Goal: Information Seeking & Learning: Check status

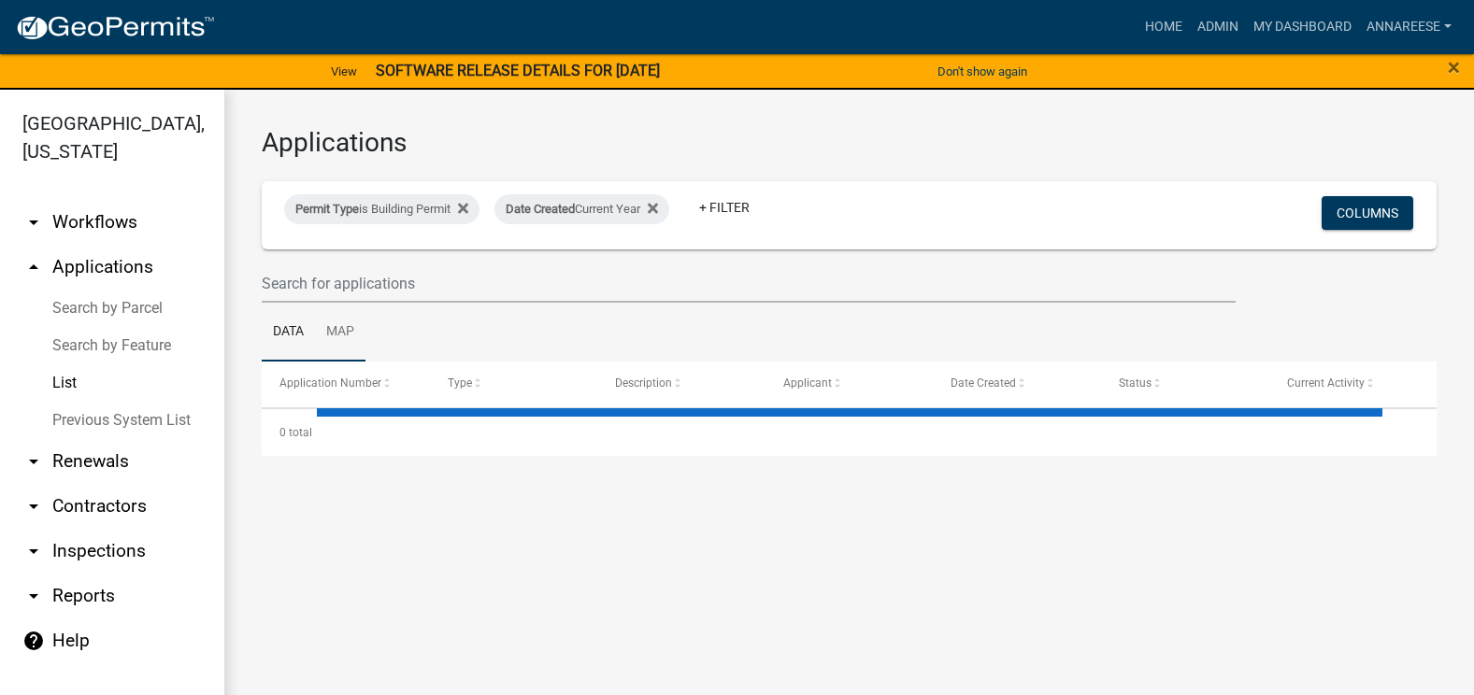
select select "3: 100"
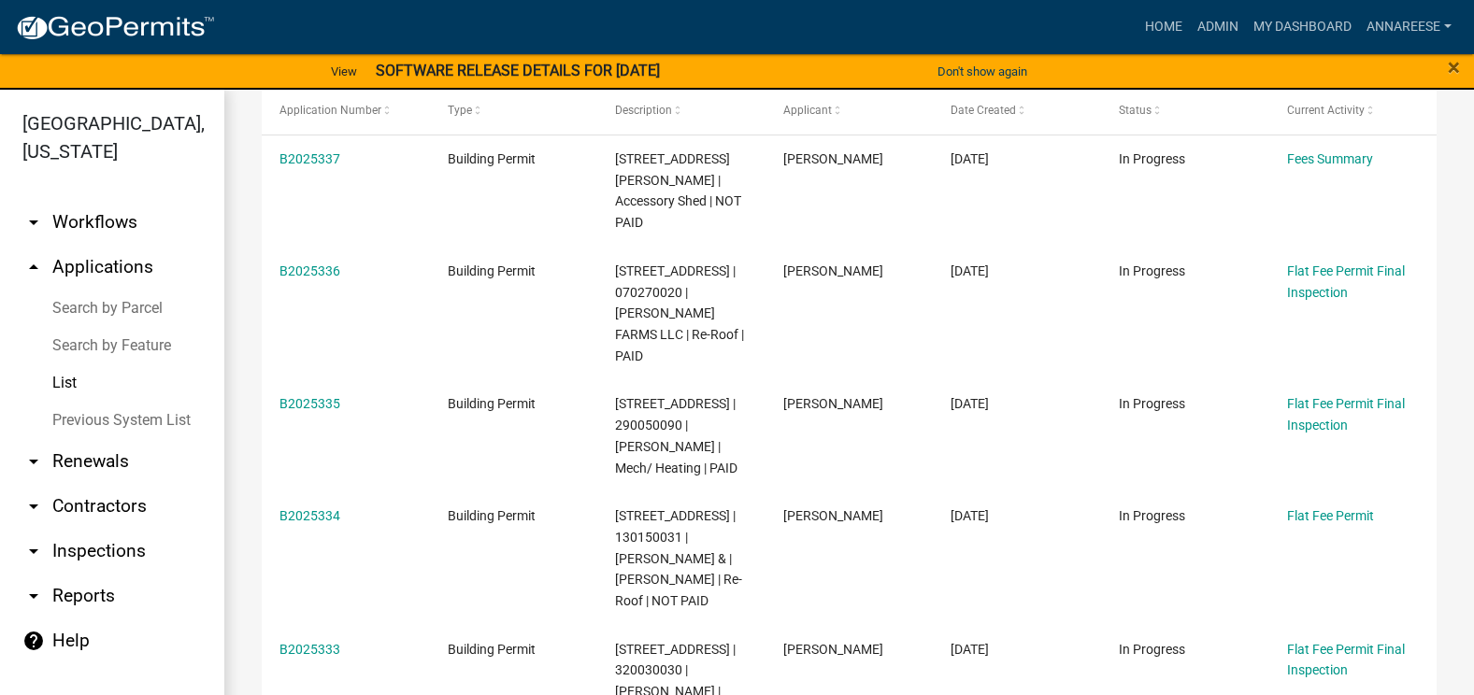
scroll to position [280, 0]
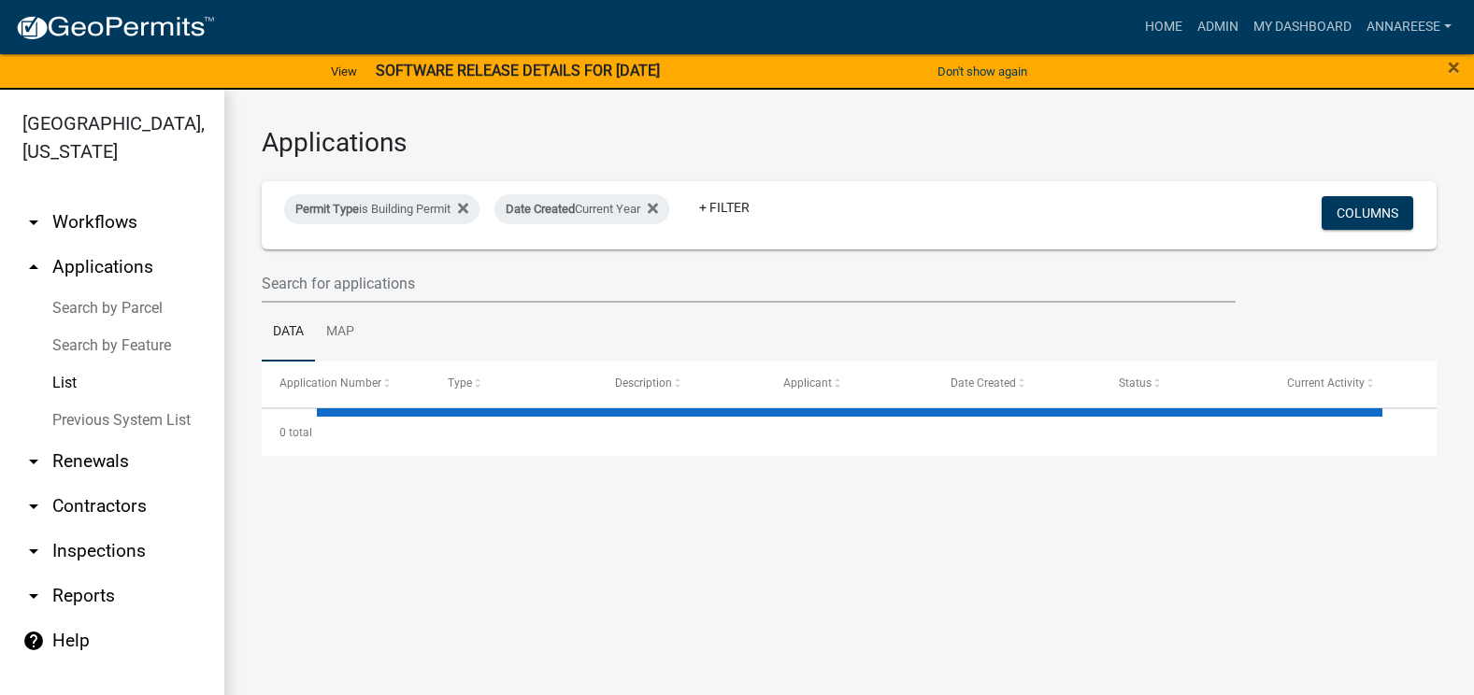
select select "3: 100"
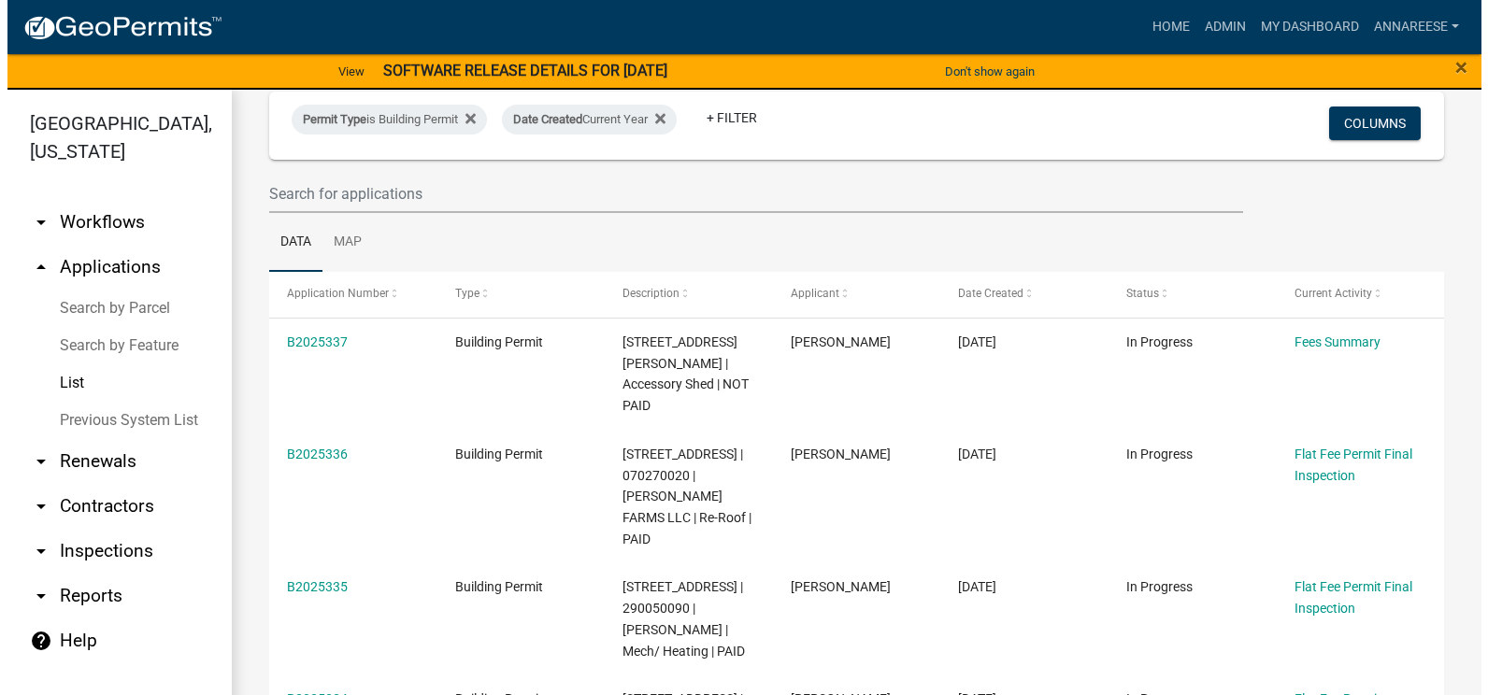
scroll to position [187, 0]
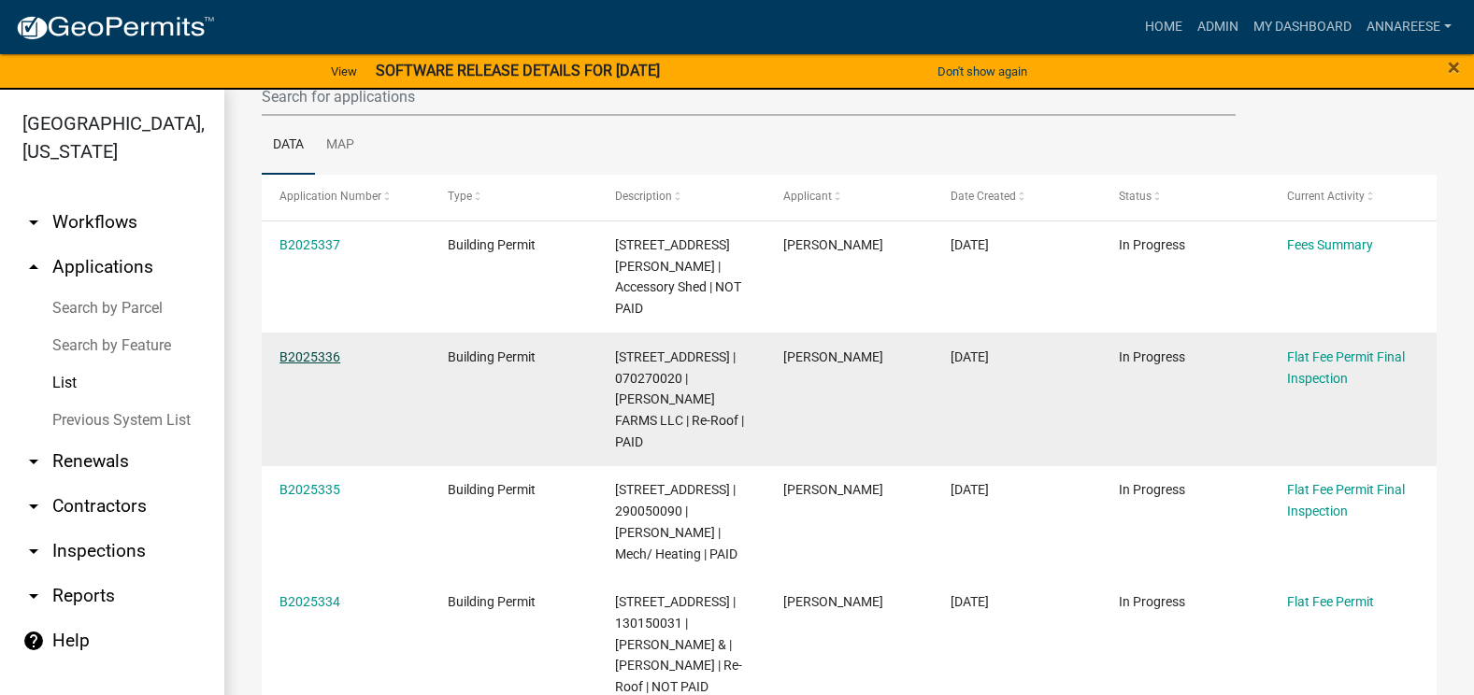
click at [310, 365] on link "B2025336" at bounding box center [309, 357] width 61 height 15
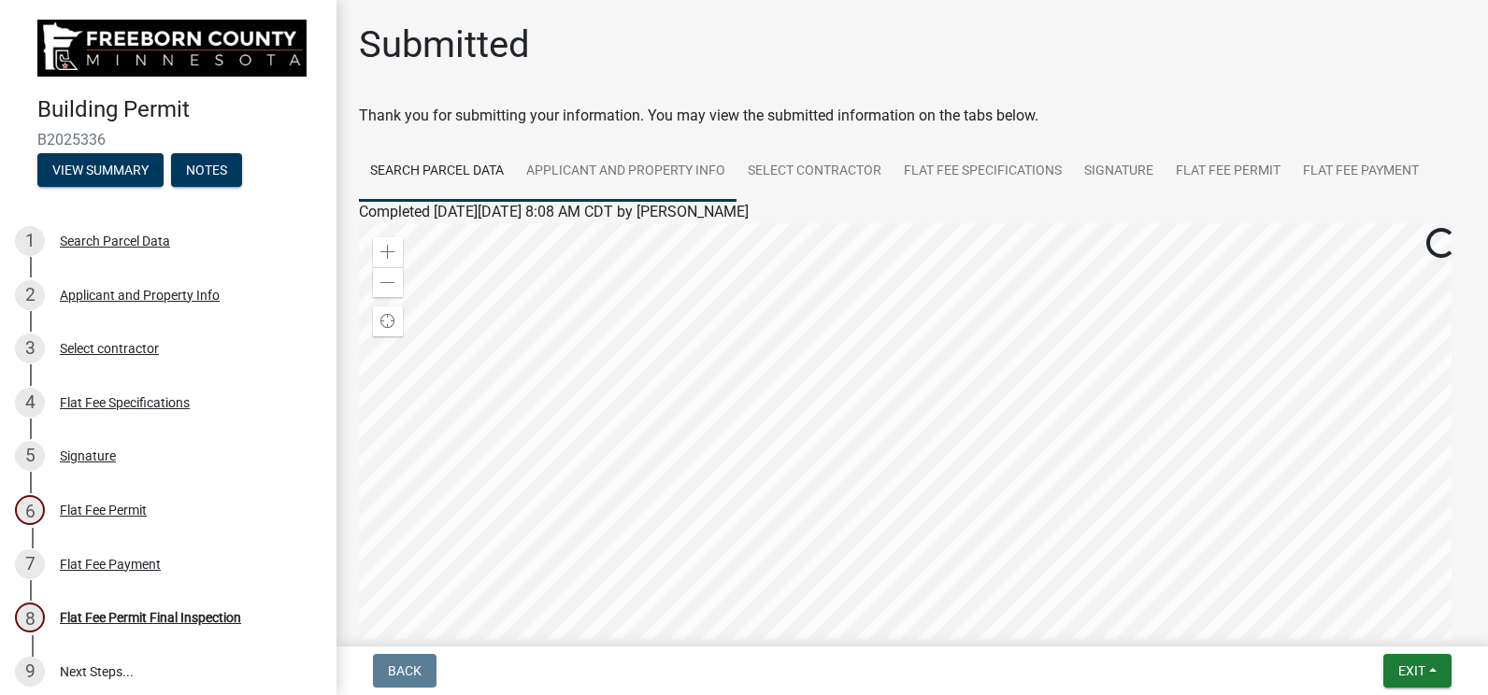
drag, startPoint x: 589, startPoint y: 180, endPoint x: 575, endPoint y: 179, distance: 14.1
click at [589, 180] on link "Applicant and Property Info" at bounding box center [626, 172] width 222 height 60
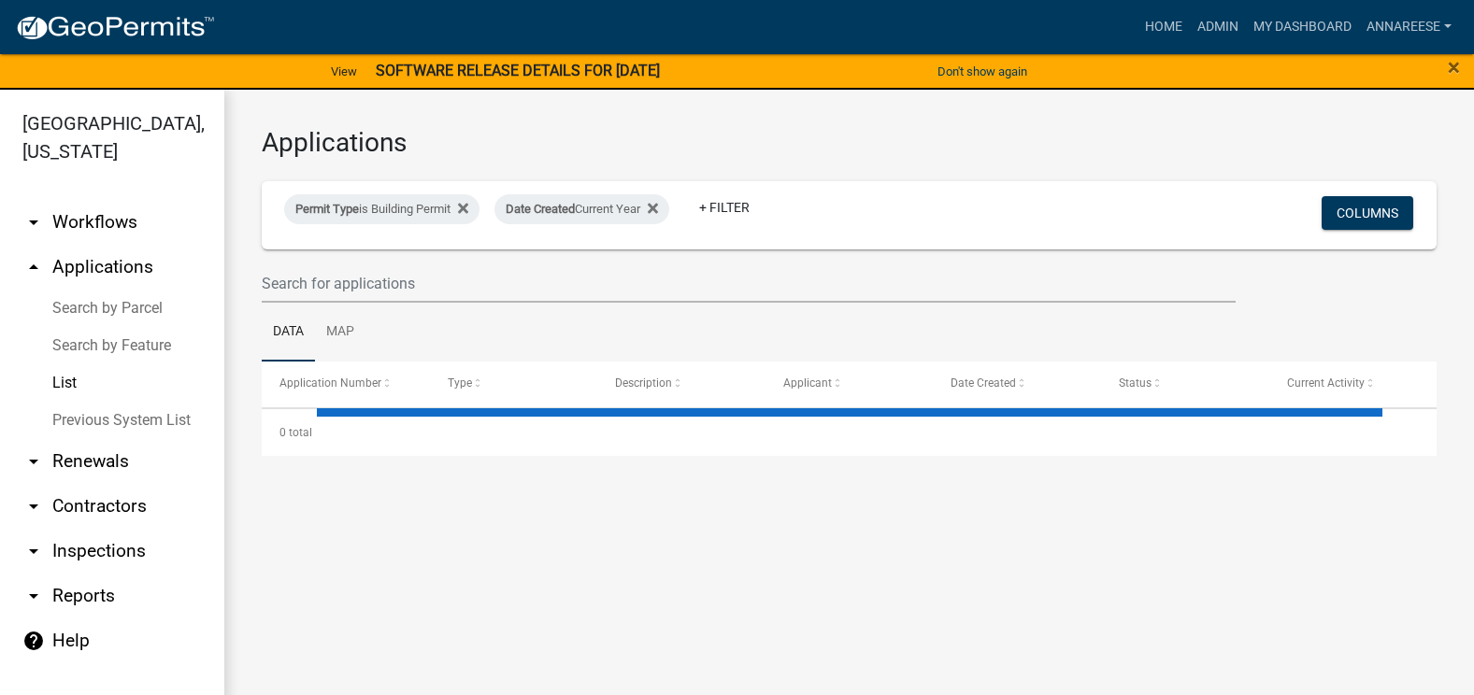
select select "3: 100"
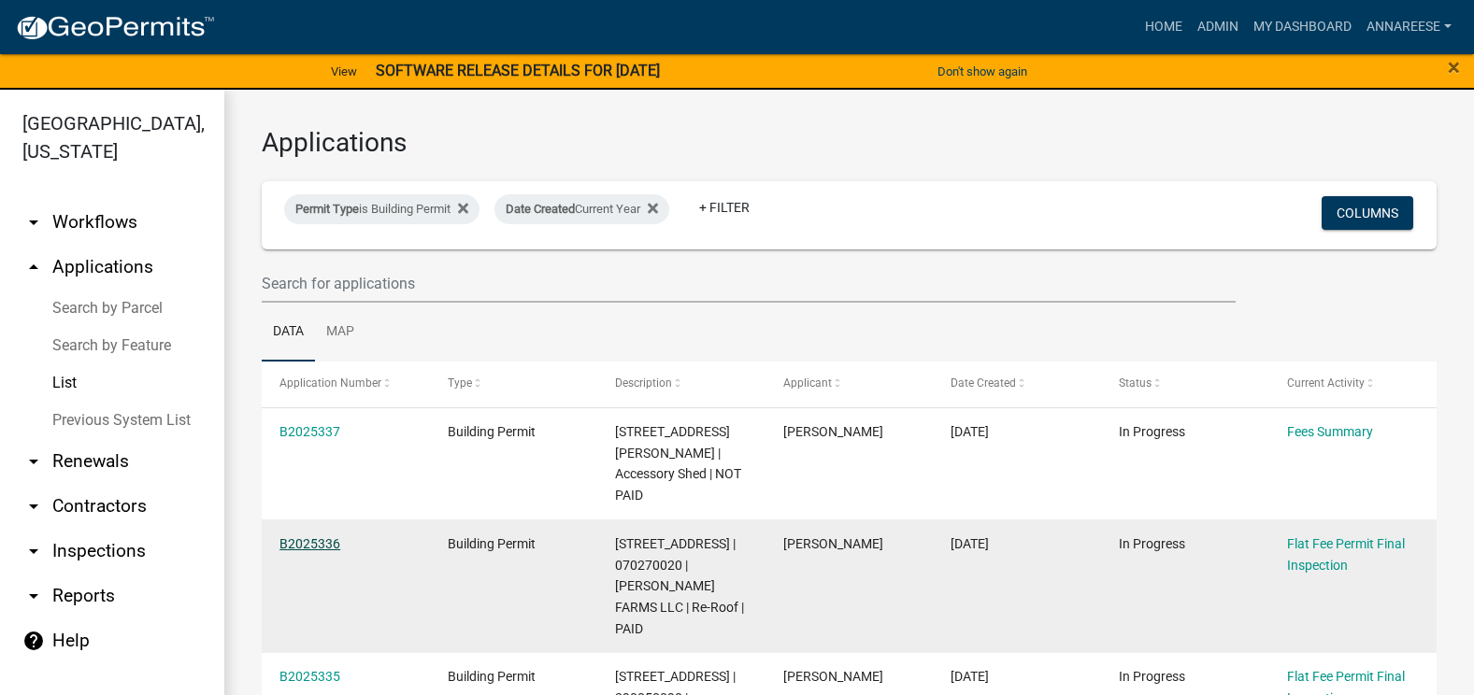
click at [290, 551] on link "B2025336" at bounding box center [309, 544] width 61 height 15
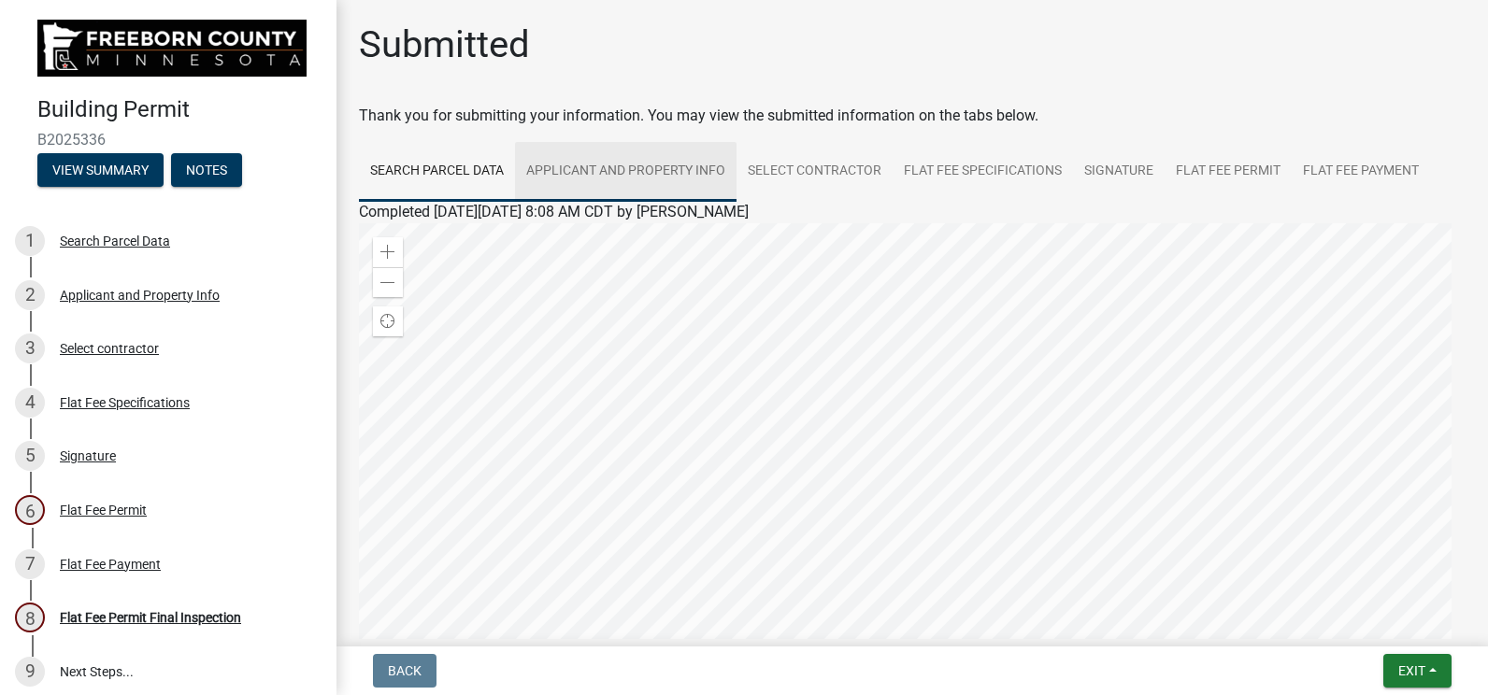
click at [635, 165] on link "Applicant and Property Info" at bounding box center [626, 172] width 222 height 60
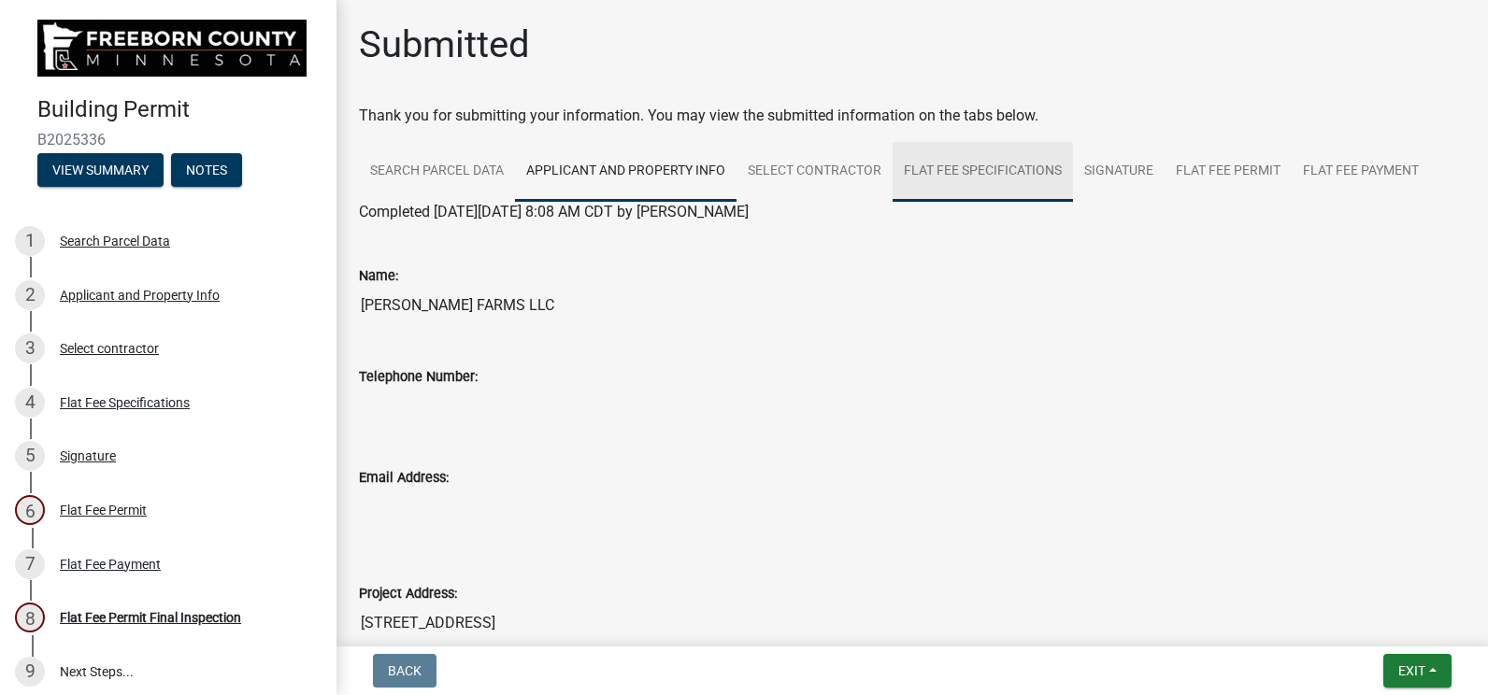
click at [1013, 164] on link "Flat Fee Specifications" at bounding box center [983, 172] width 180 height 60
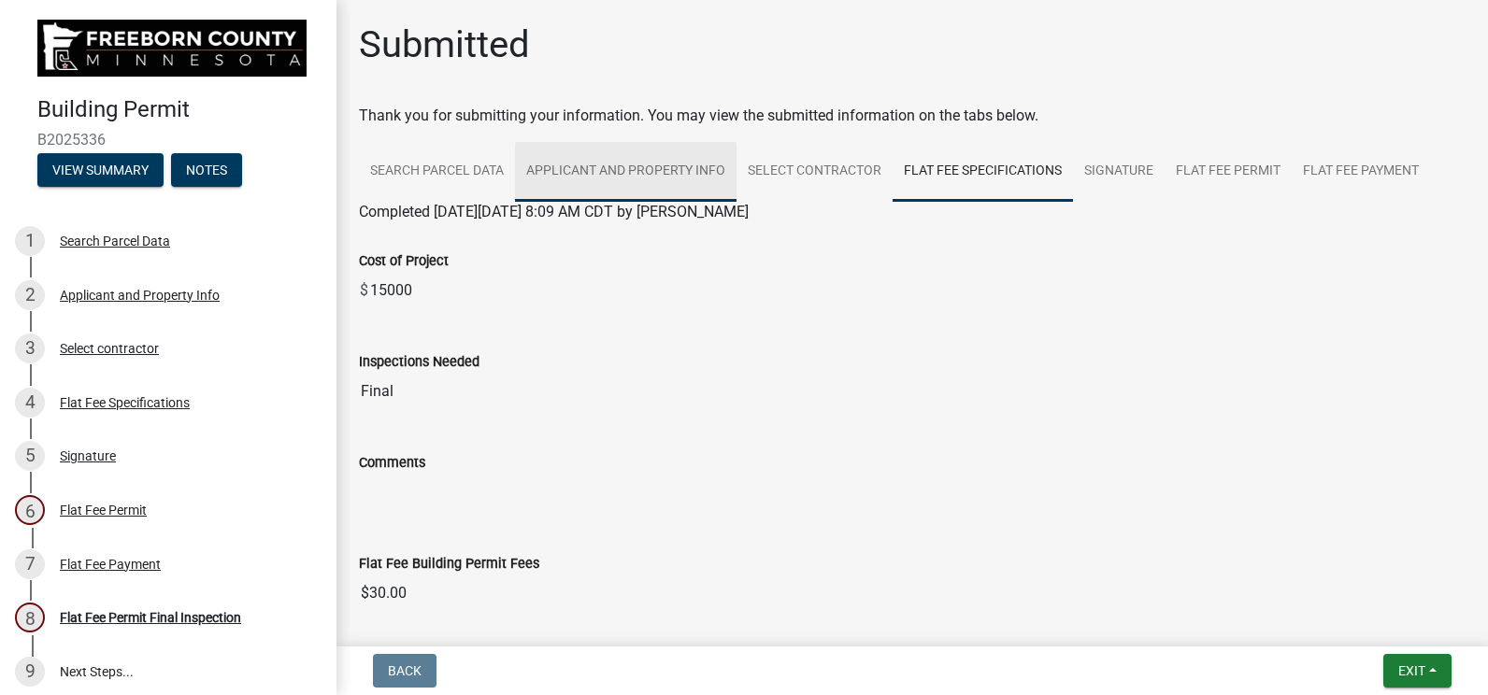
click at [638, 188] on link "Applicant and Property Info" at bounding box center [626, 172] width 222 height 60
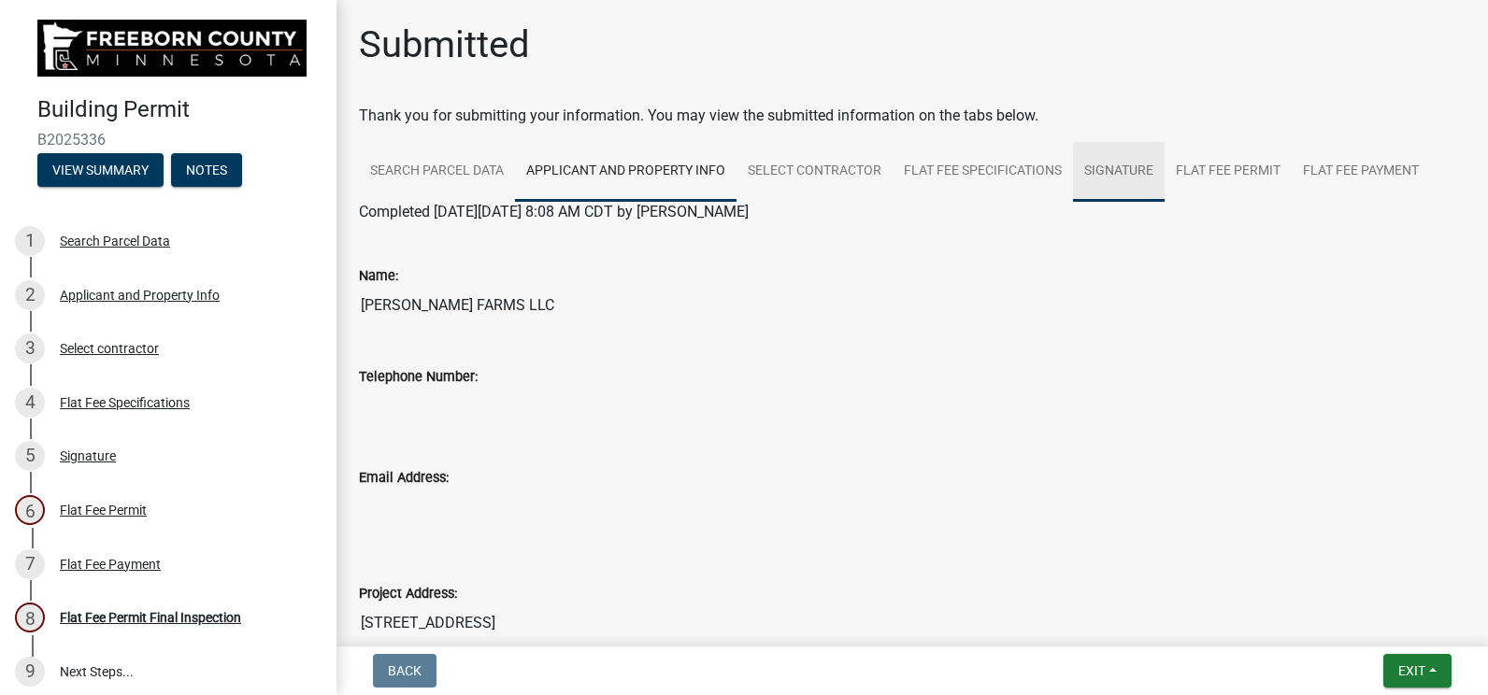
drag, startPoint x: 1092, startPoint y: 166, endPoint x: 1105, endPoint y: 174, distance: 15.1
click at [1092, 166] on link "Signature" at bounding box center [1119, 172] width 92 height 60
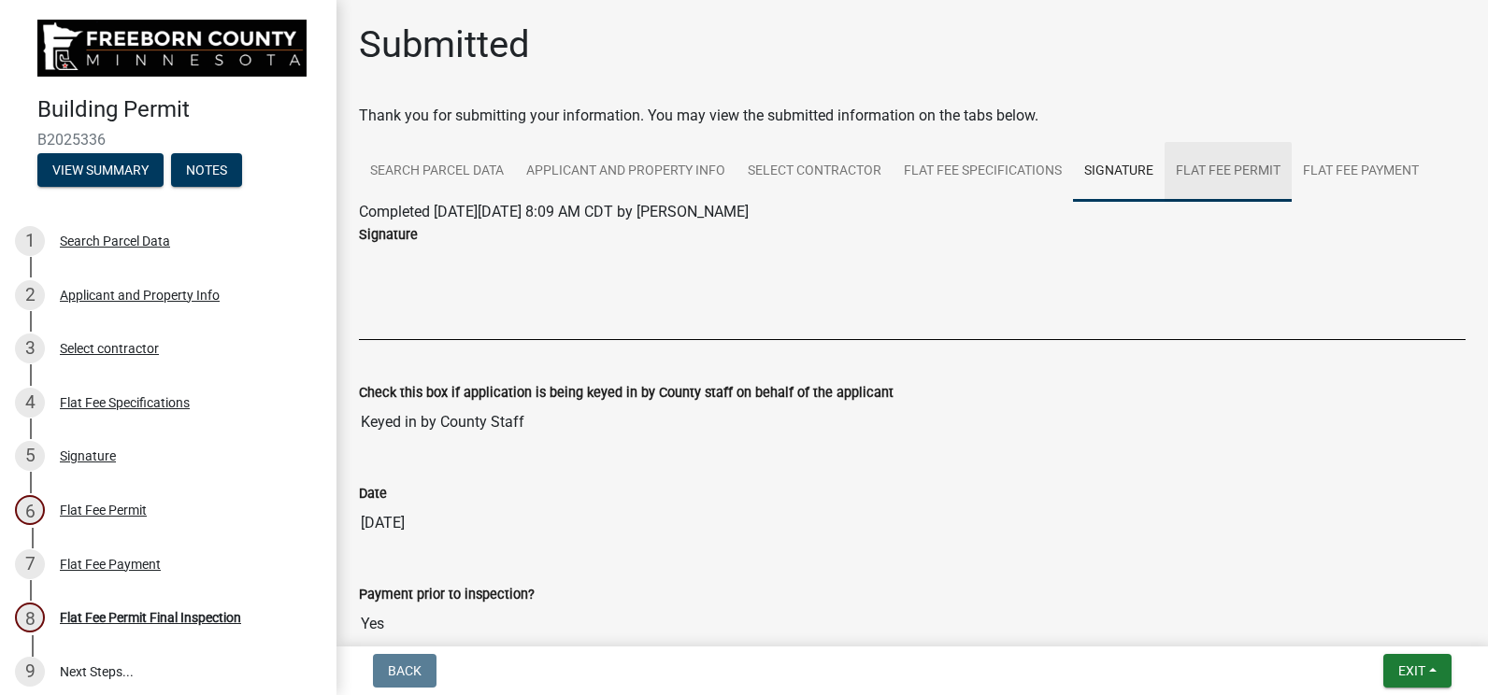
click at [1223, 190] on link "Flat Fee Permit" at bounding box center [1228, 172] width 127 height 60
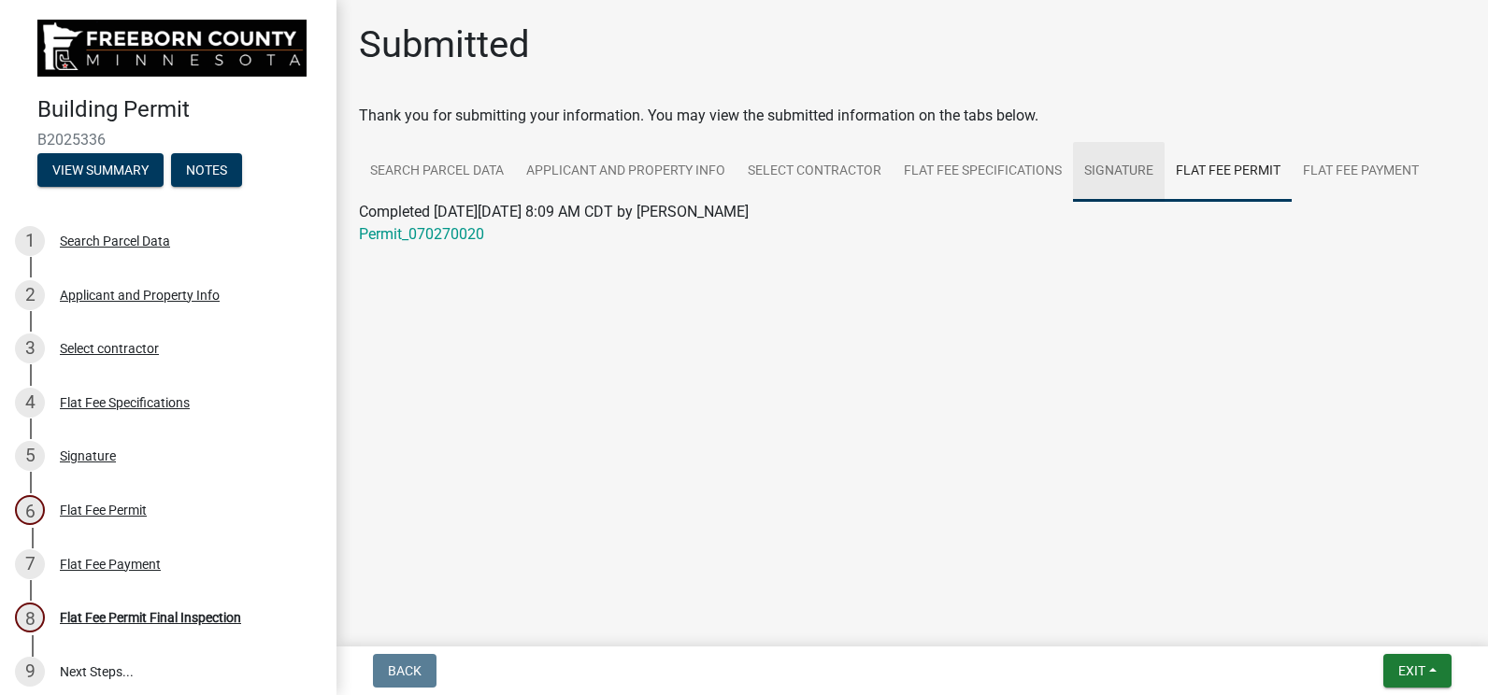
click at [1076, 184] on link "Signature" at bounding box center [1119, 172] width 92 height 60
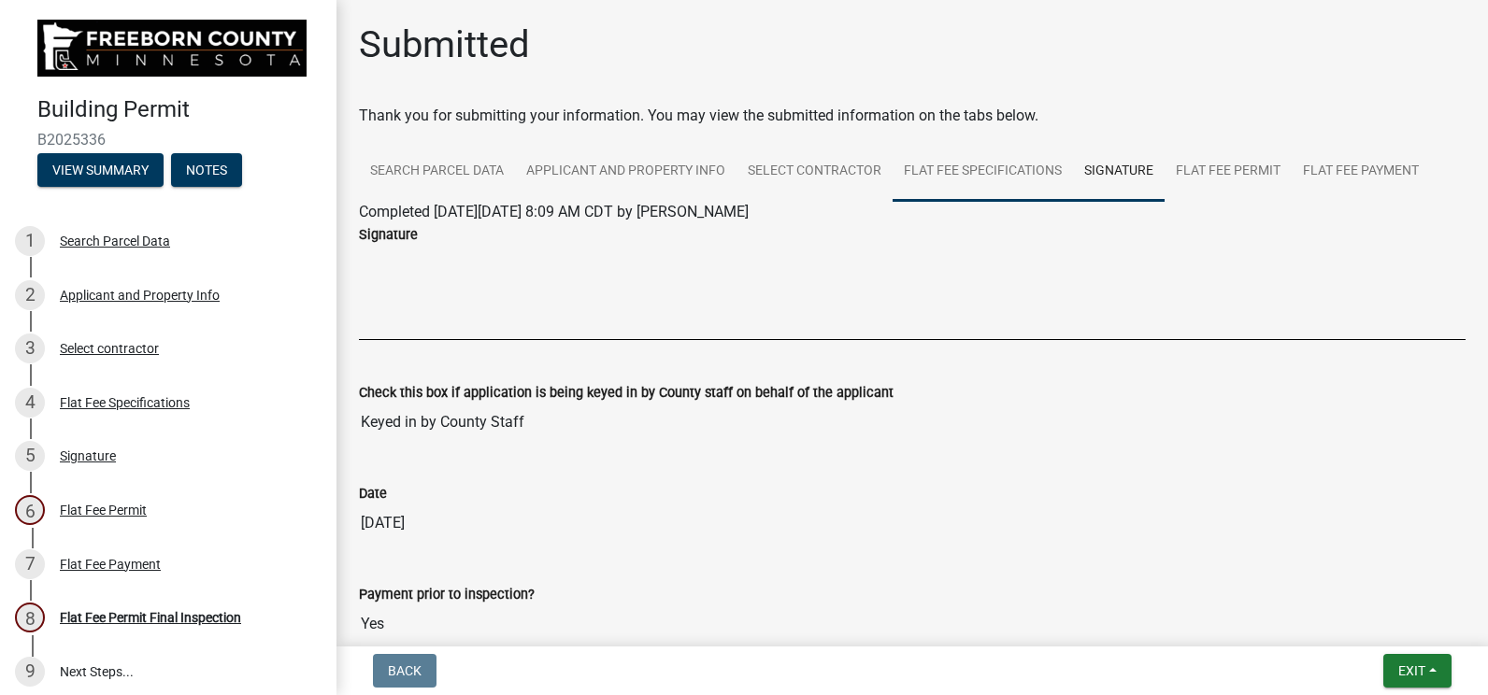
click at [1044, 173] on link "Flat Fee Specifications" at bounding box center [983, 172] width 180 height 60
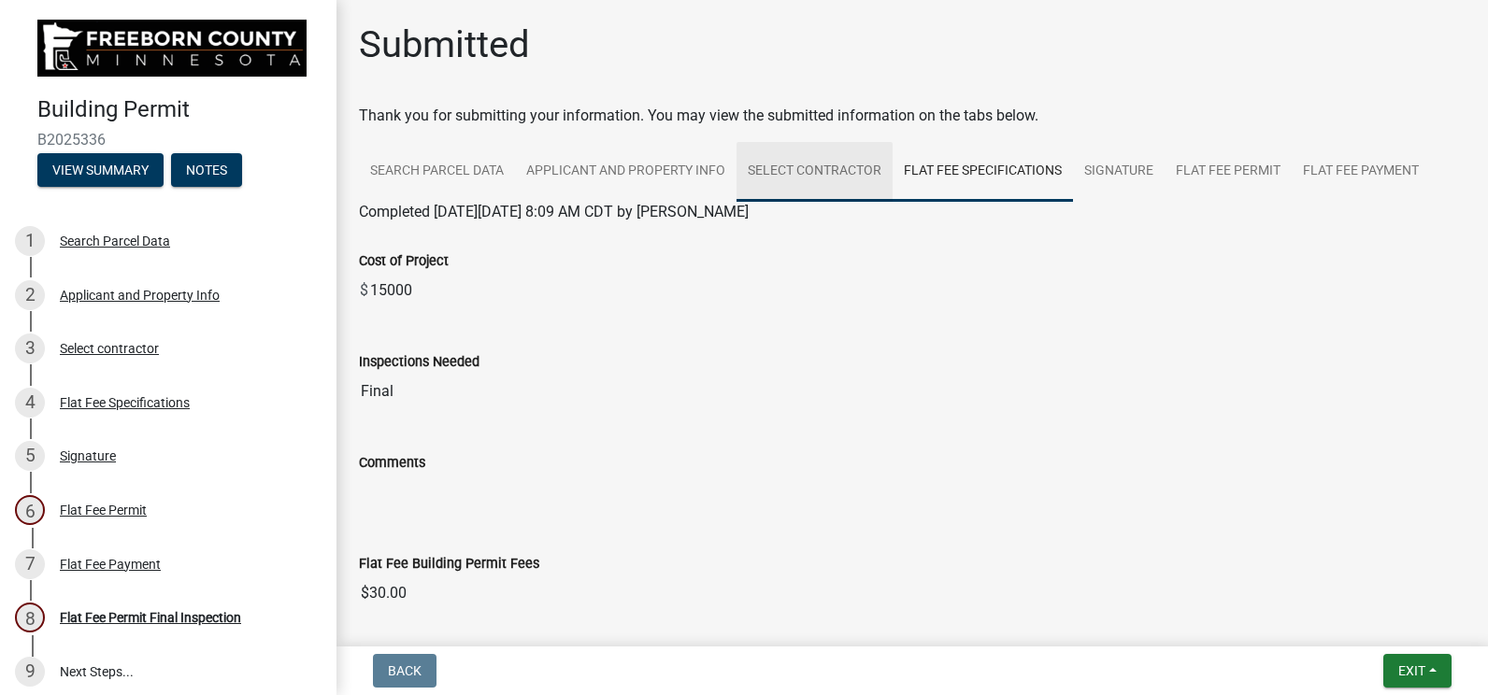
click at [838, 168] on link "Select contractor" at bounding box center [815, 172] width 156 height 60
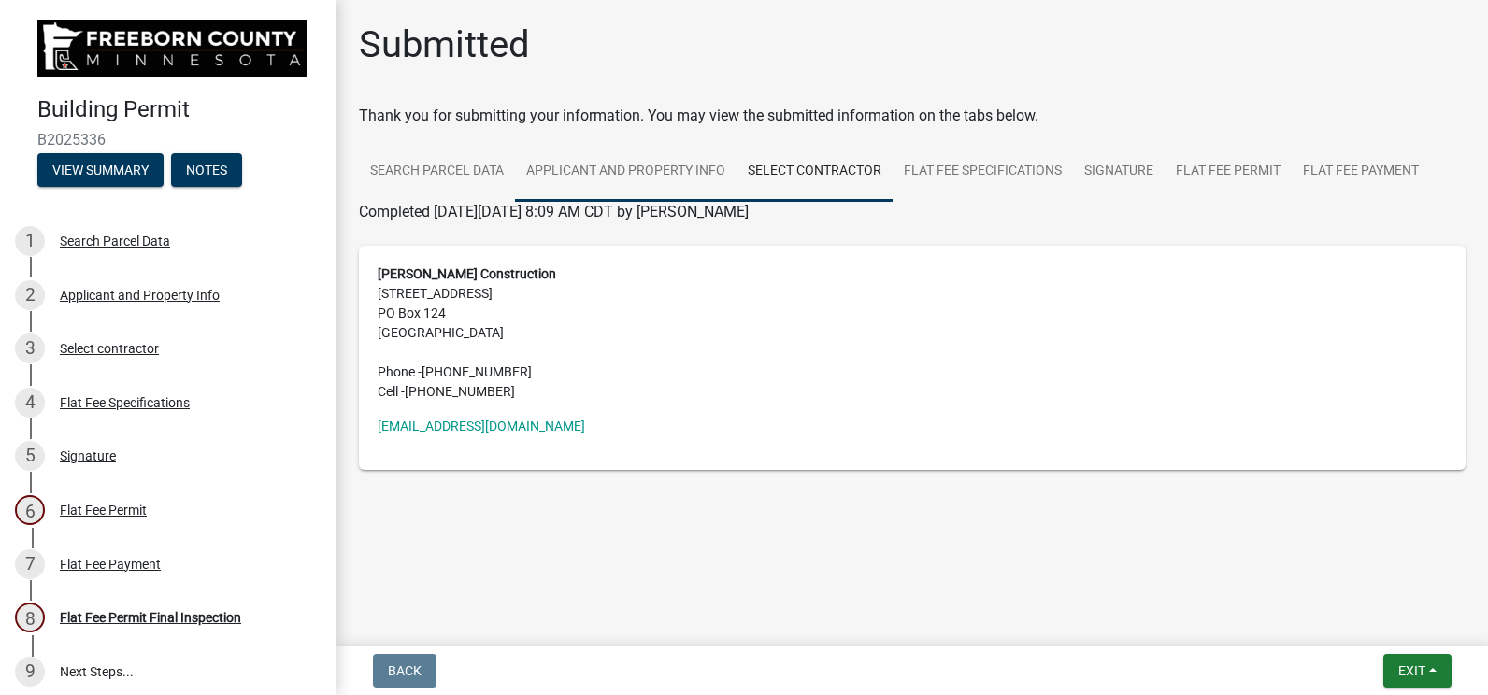
click at [676, 156] on link "Applicant and Property Info" at bounding box center [626, 172] width 222 height 60
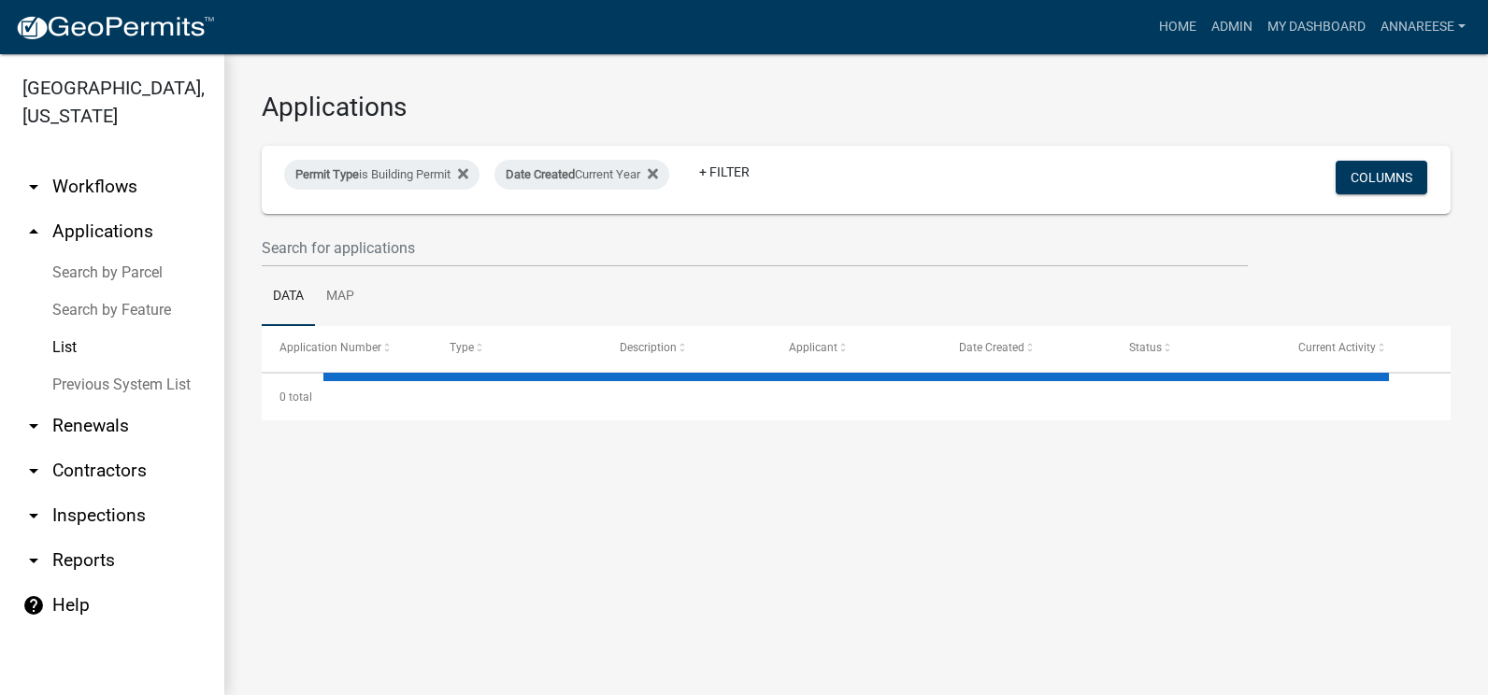
select select "3: 100"
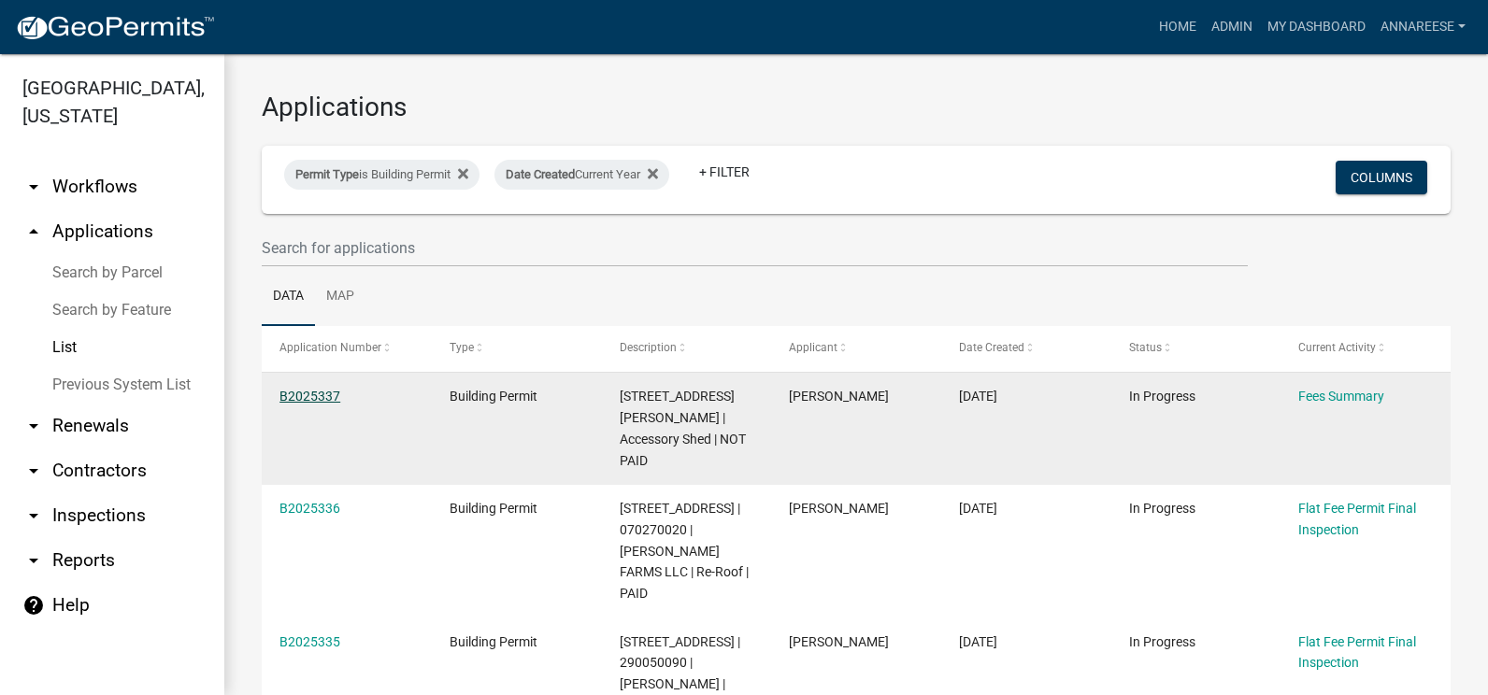
click at [323, 394] on link "B2025337" at bounding box center [309, 396] width 61 height 15
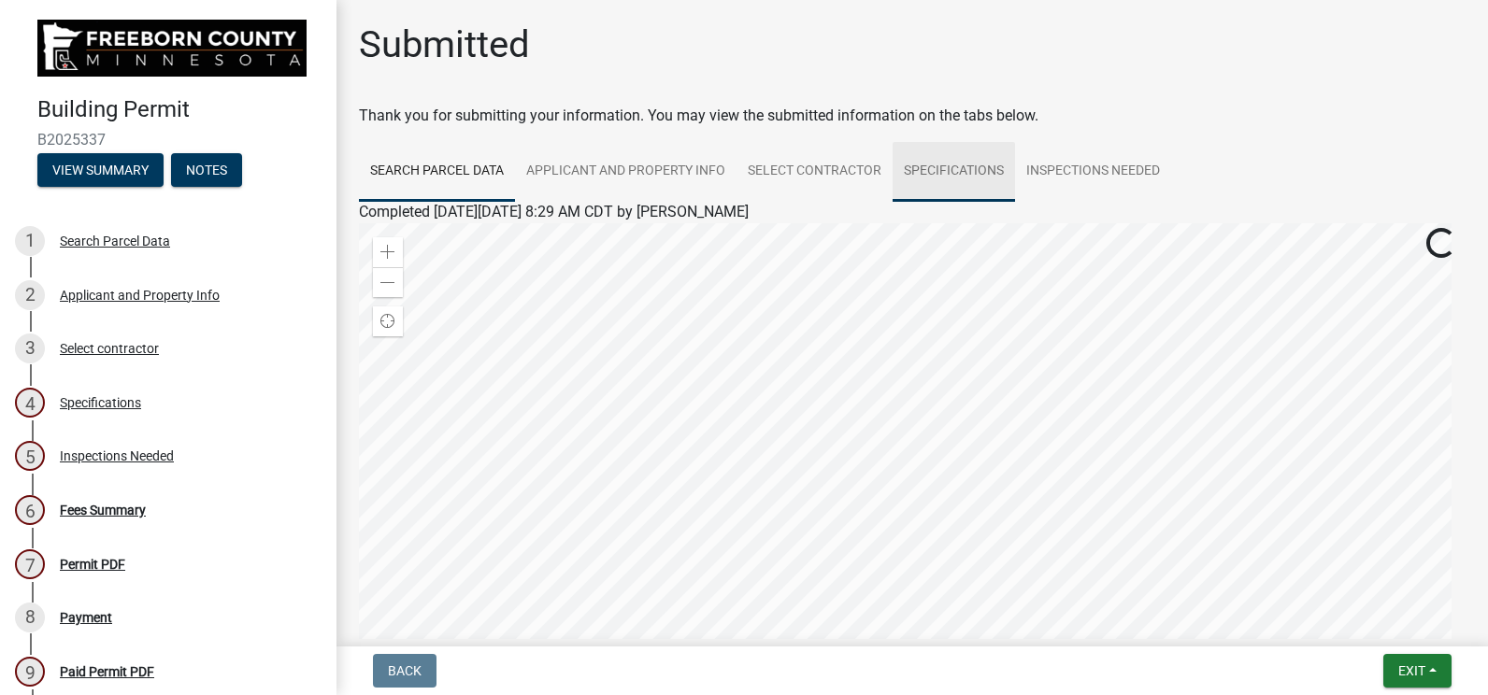
click at [941, 184] on link "Specifications" at bounding box center [954, 172] width 122 height 60
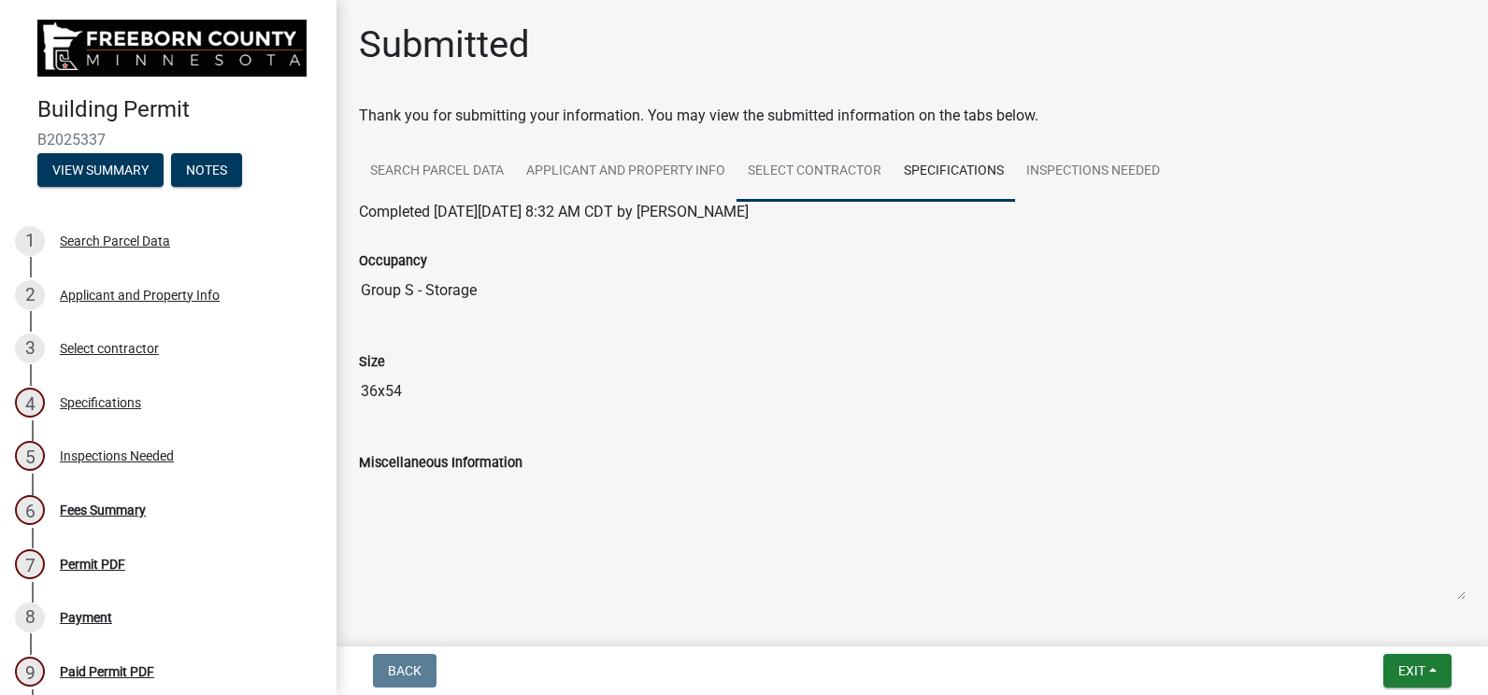
click at [861, 164] on link "Select contractor" at bounding box center [815, 172] width 156 height 60
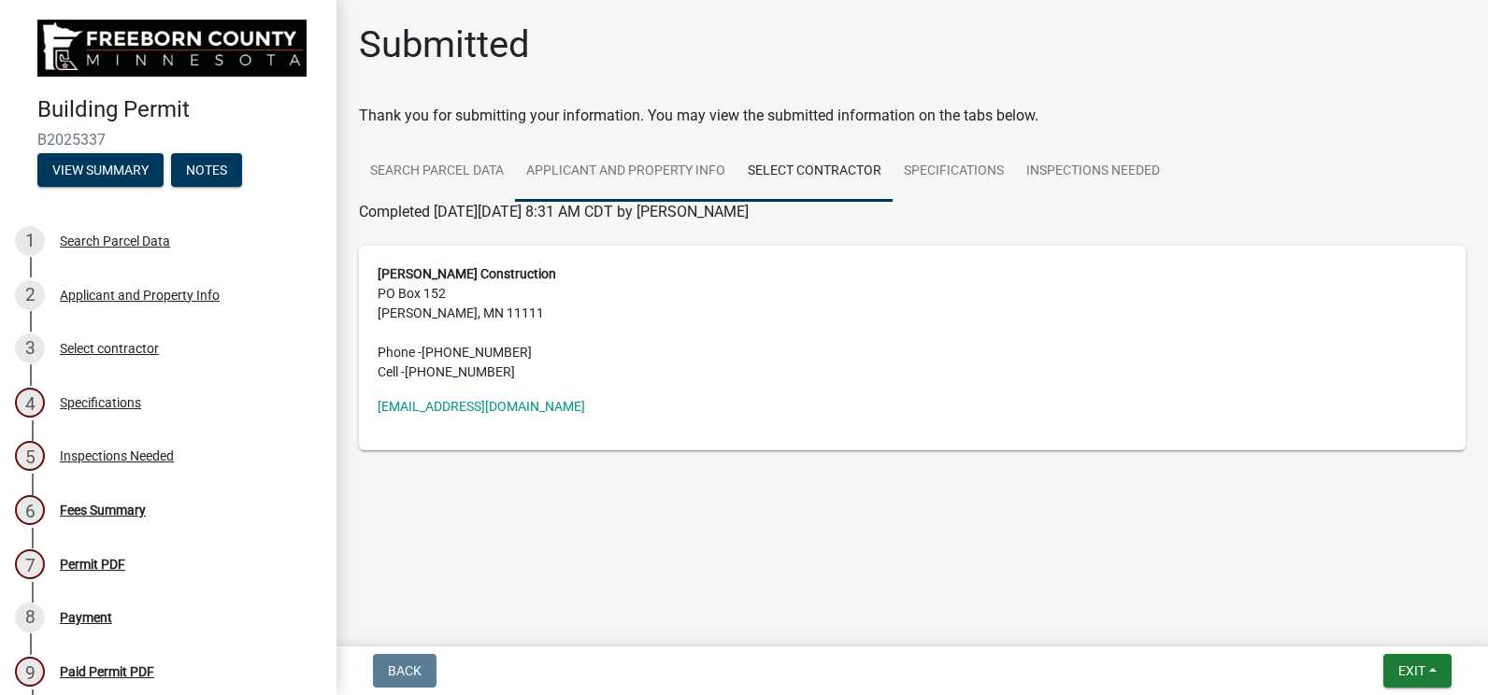
click at [649, 176] on link "Applicant and Property Info" at bounding box center [626, 172] width 222 height 60
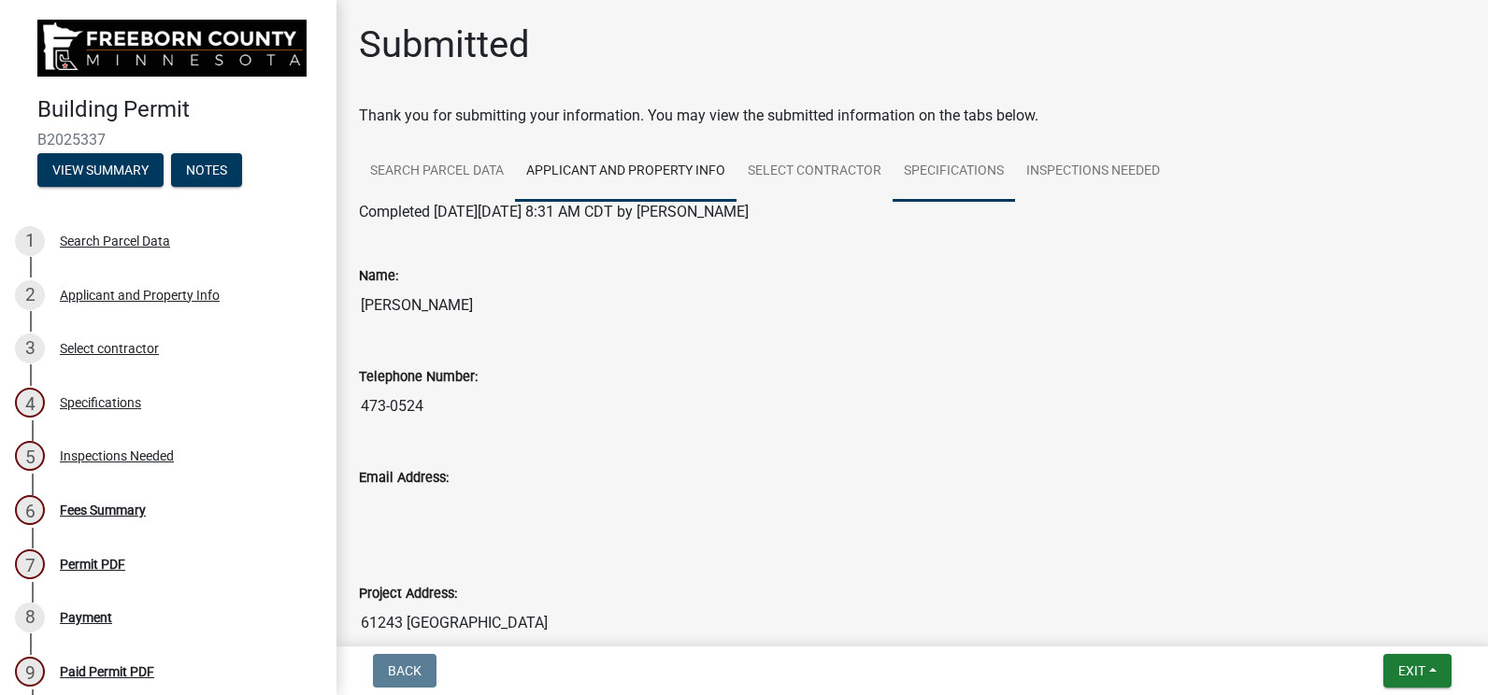
click at [967, 178] on link "Specifications" at bounding box center [954, 172] width 122 height 60
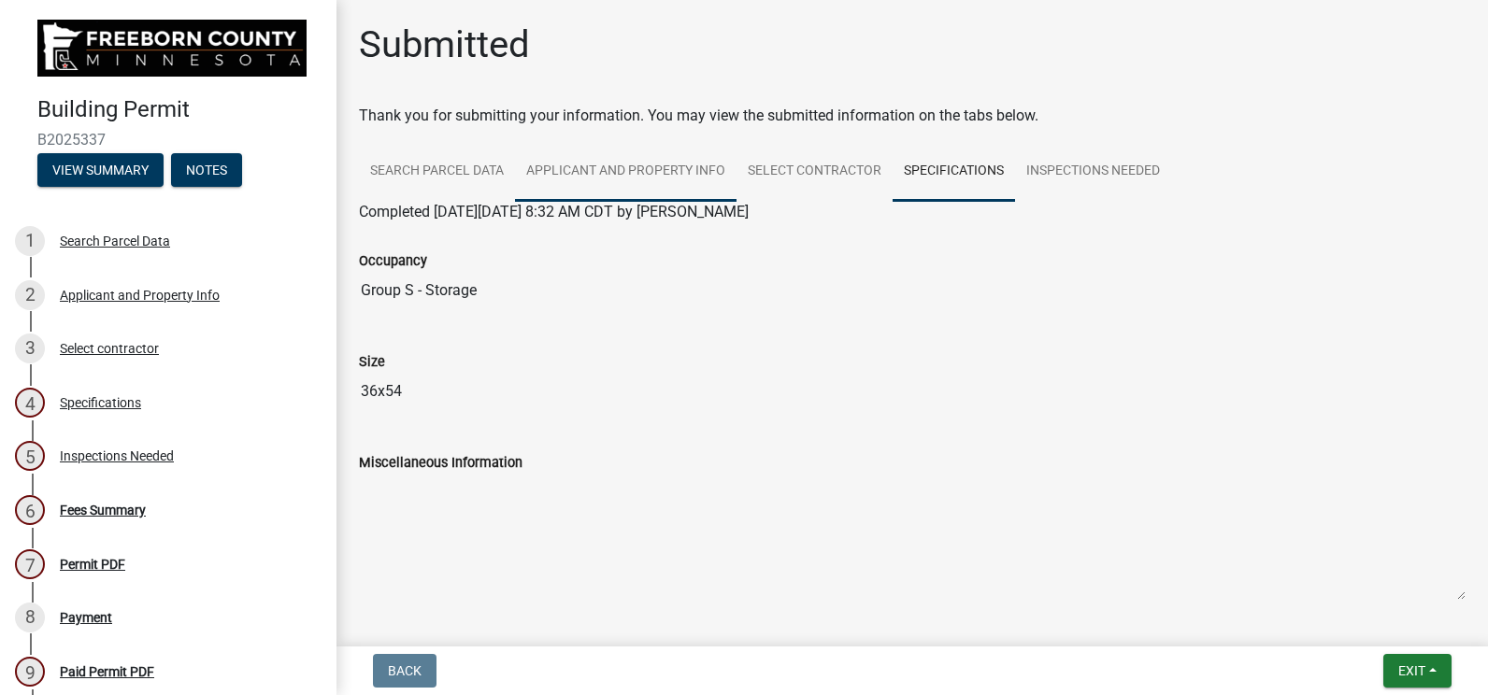
click at [580, 162] on link "Applicant and Property Info" at bounding box center [626, 172] width 222 height 60
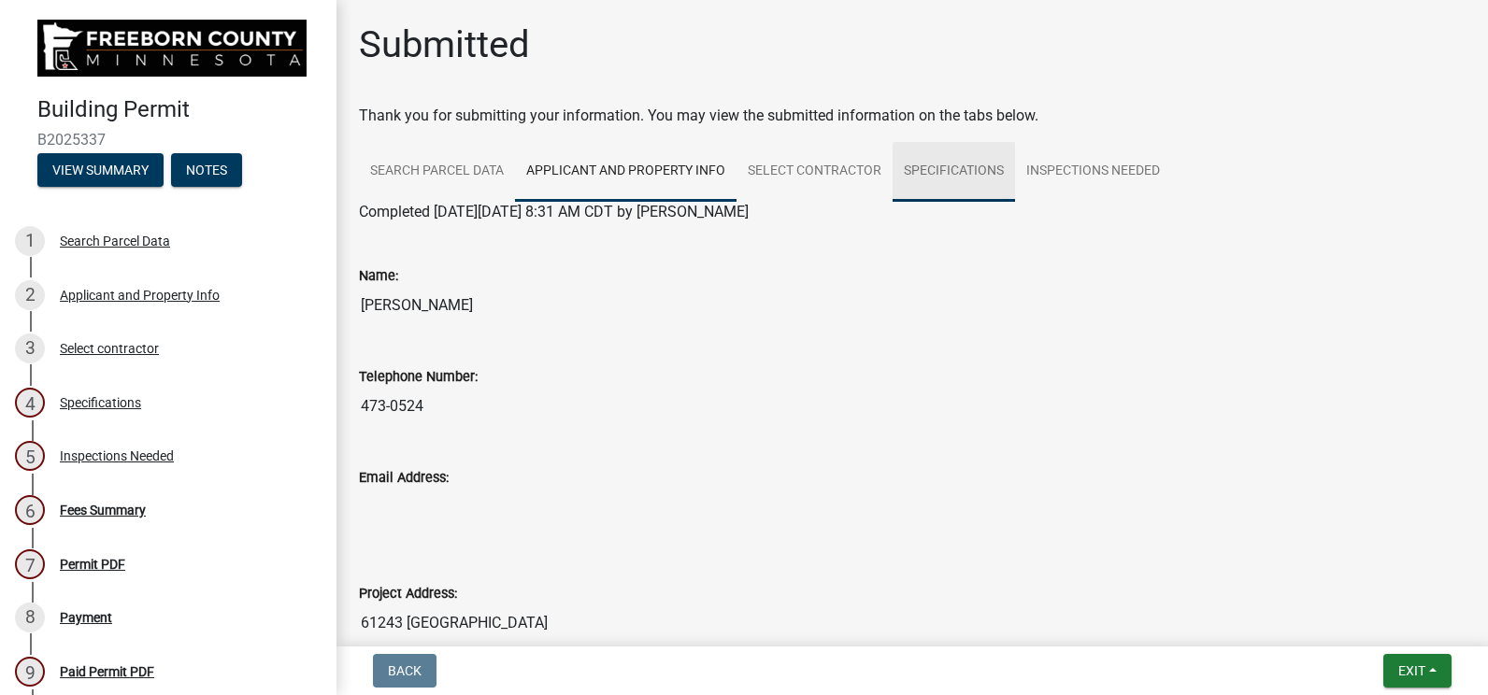
click at [956, 176] on link "Specifications" at bounding box center [954, 172] width 122 height 60
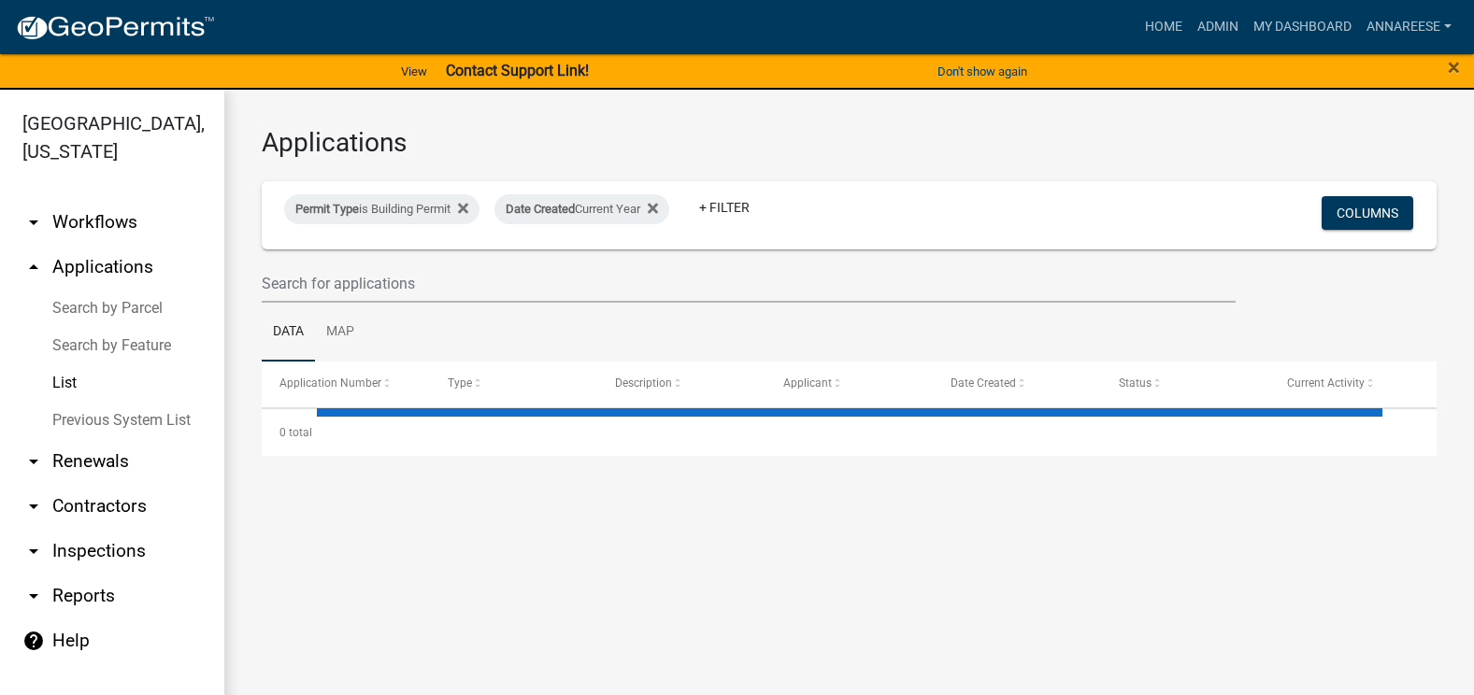
select select "3: 100"
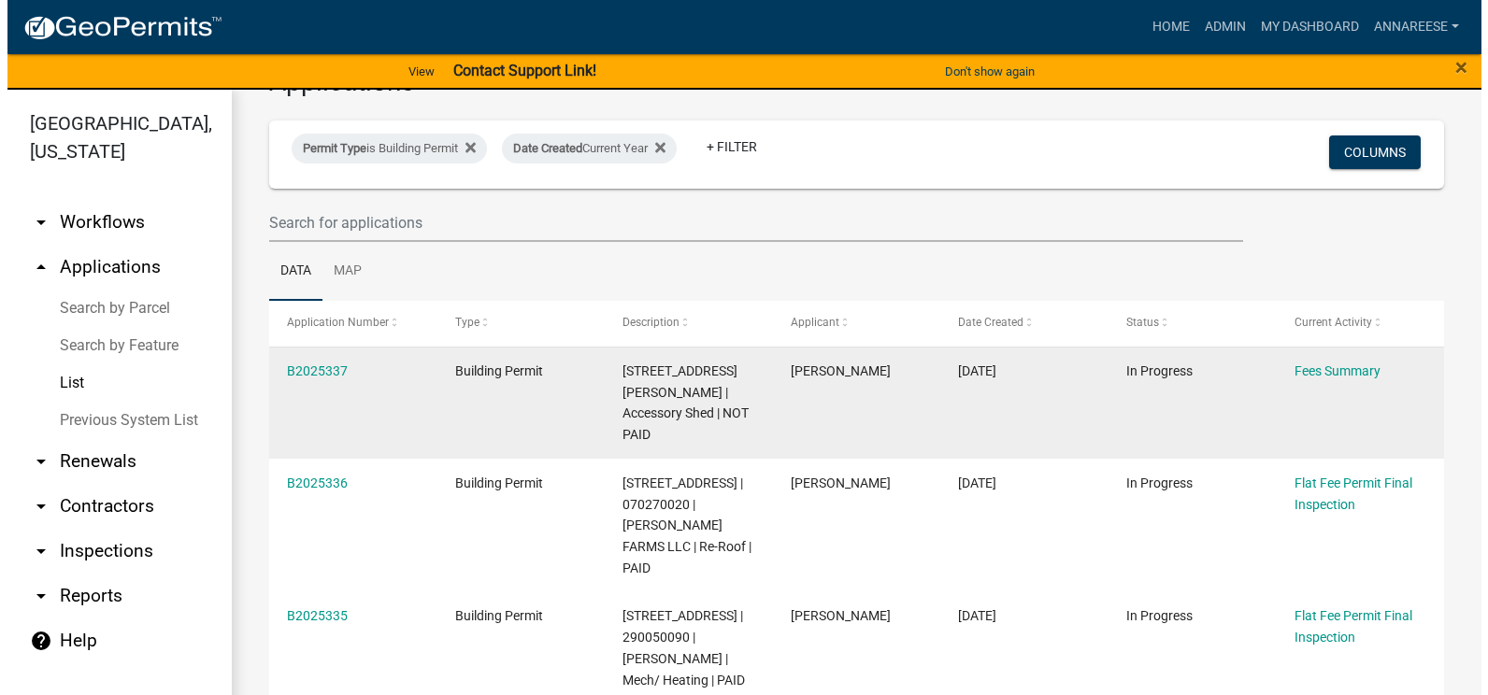
scroll to position [93, 0]
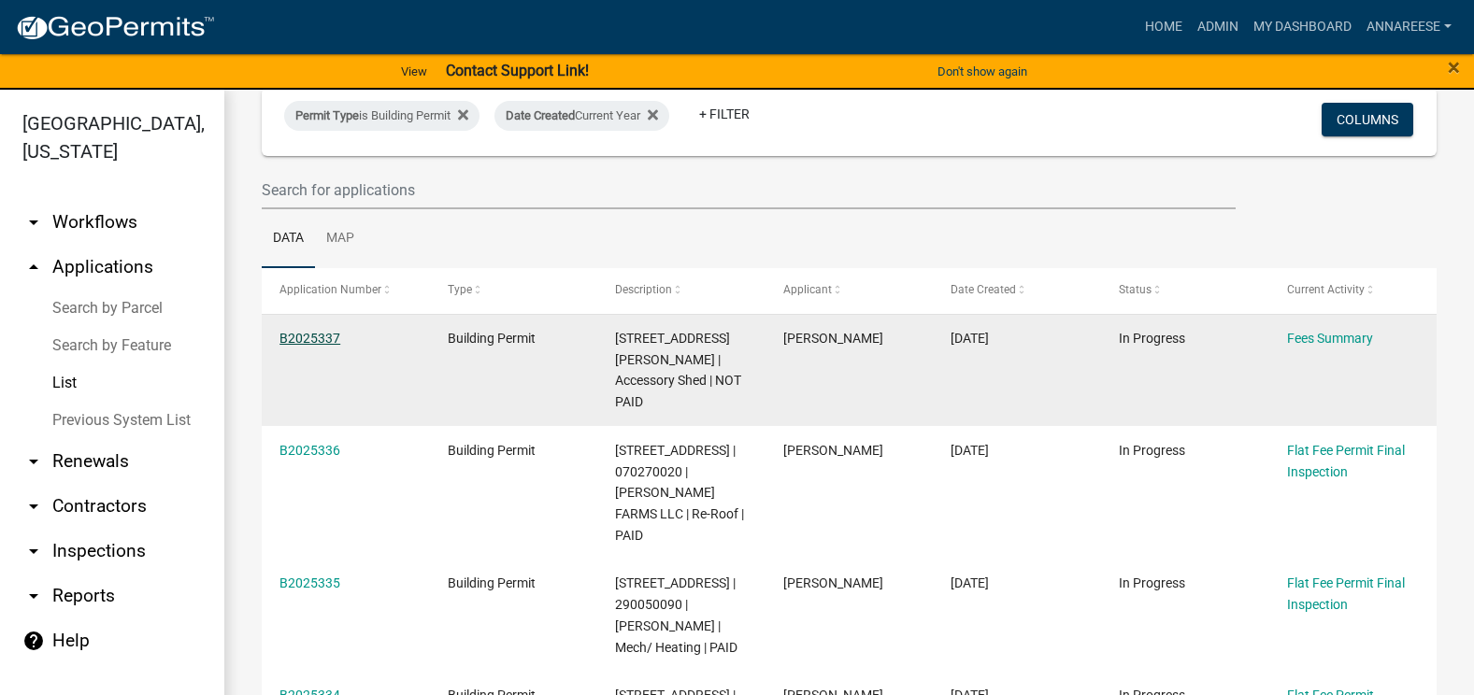
click at [285, 334] on link "B2025337" at bounding box center [309, 338] width 61 height 15
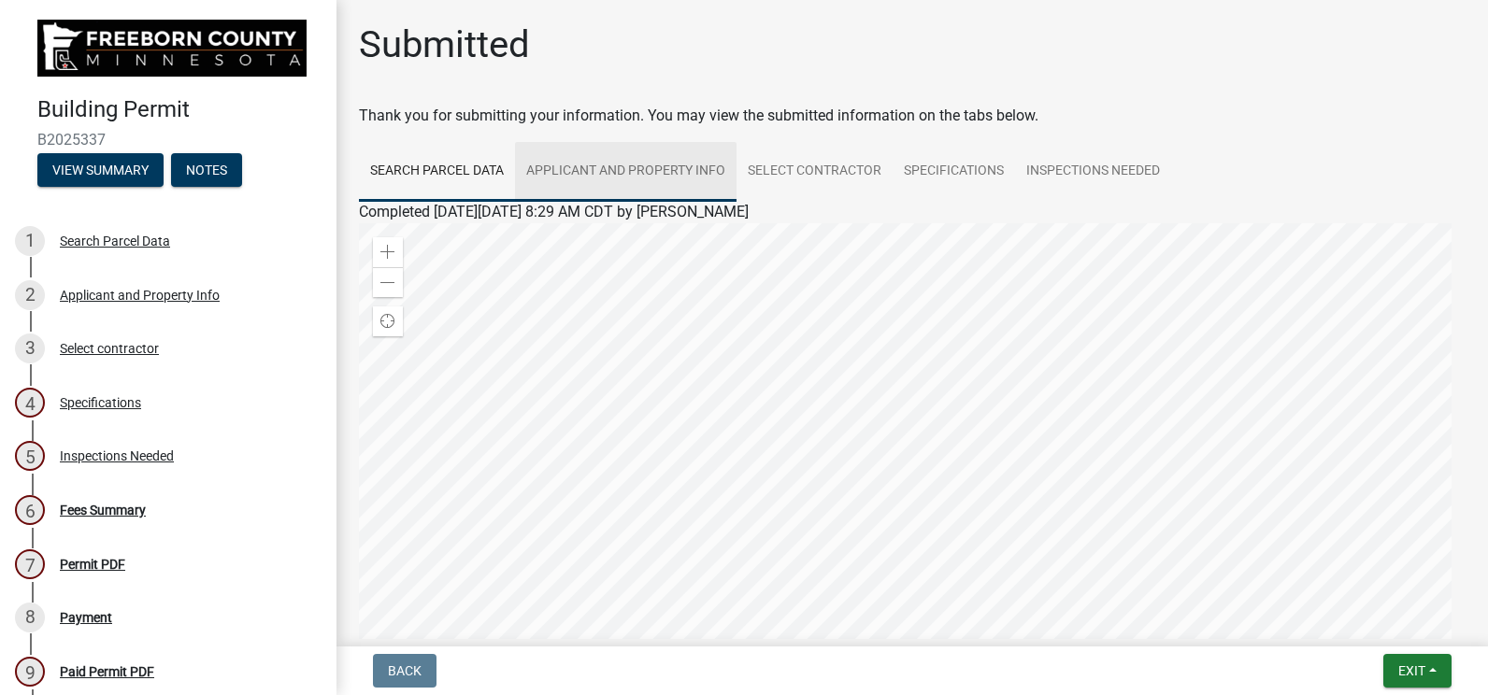
click at [663, 193] on link "Applicant and Property Info" at bounding box center [626, 172] width 222 height 60
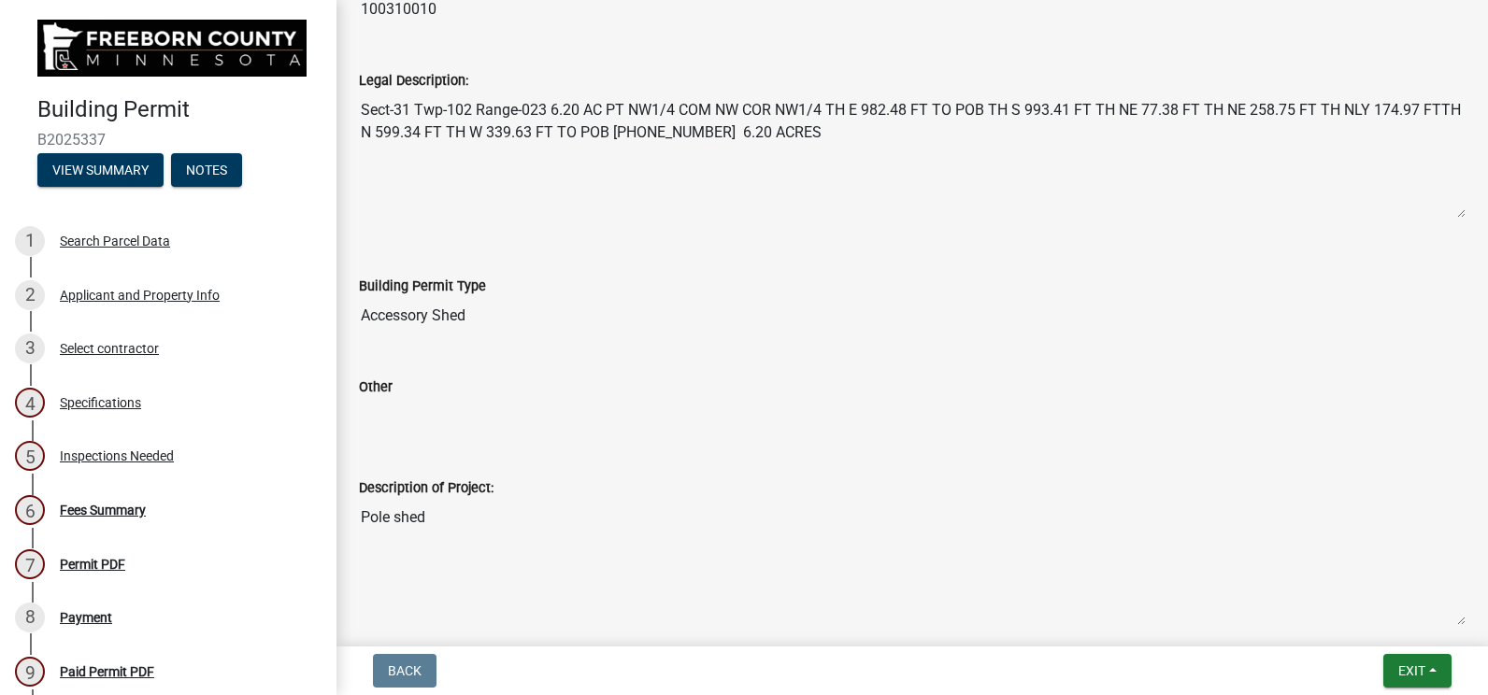
scroll to position [913, 0]
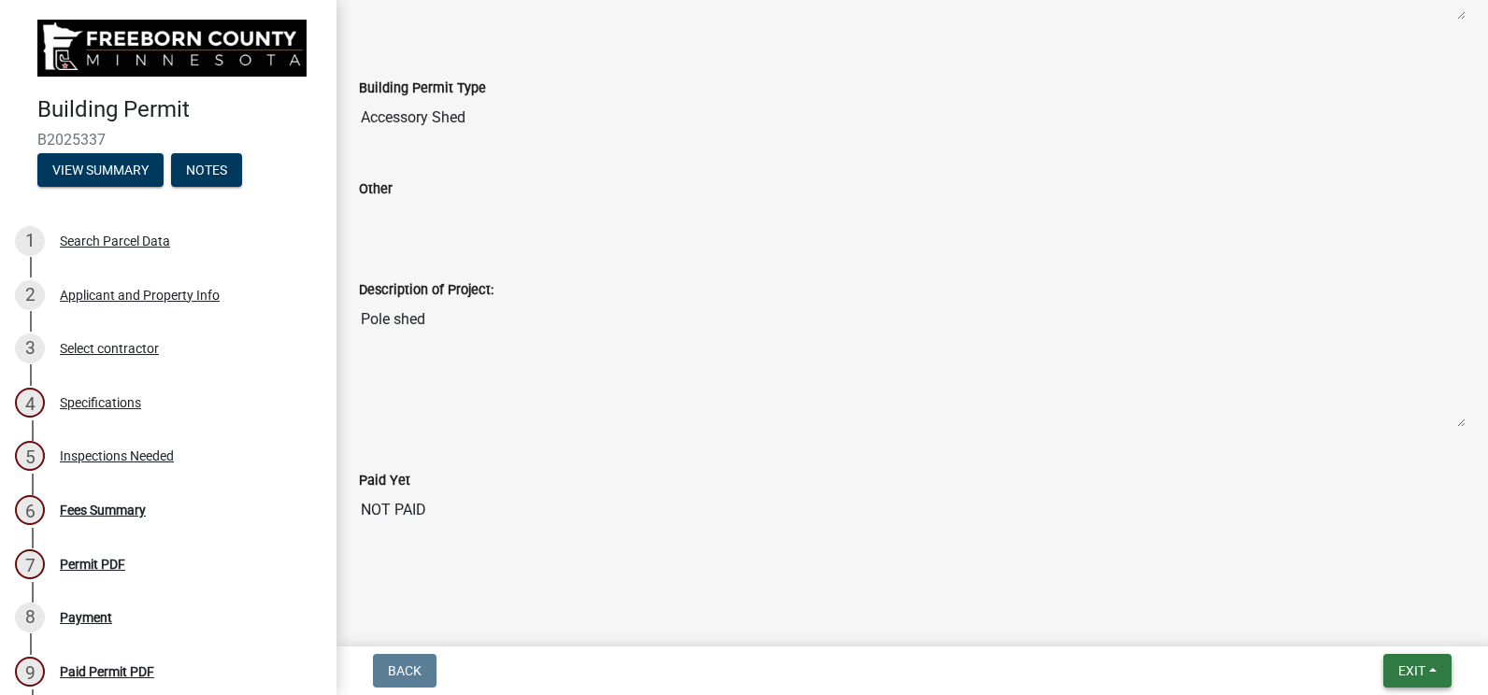
click at [1422, 666] on span "Exit" at bounding box center [1411, 671] width 27 height 15
click at [1164, 434] on div "Description of Project: Pole shed" at bounding box center [912, 347] width 1135 height 191
